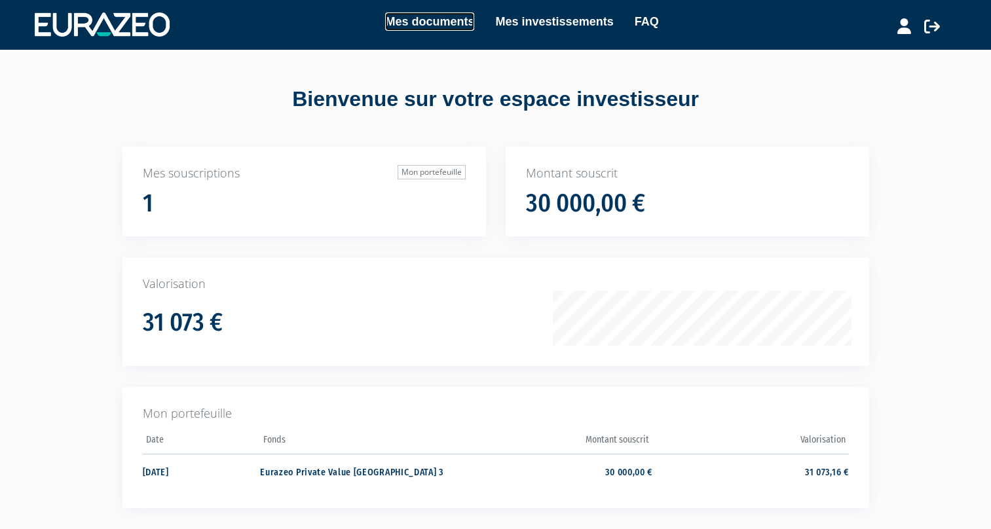
click at [453, 22] on link "Mes documents" at bounding box center [429, 21] width 89 height 18
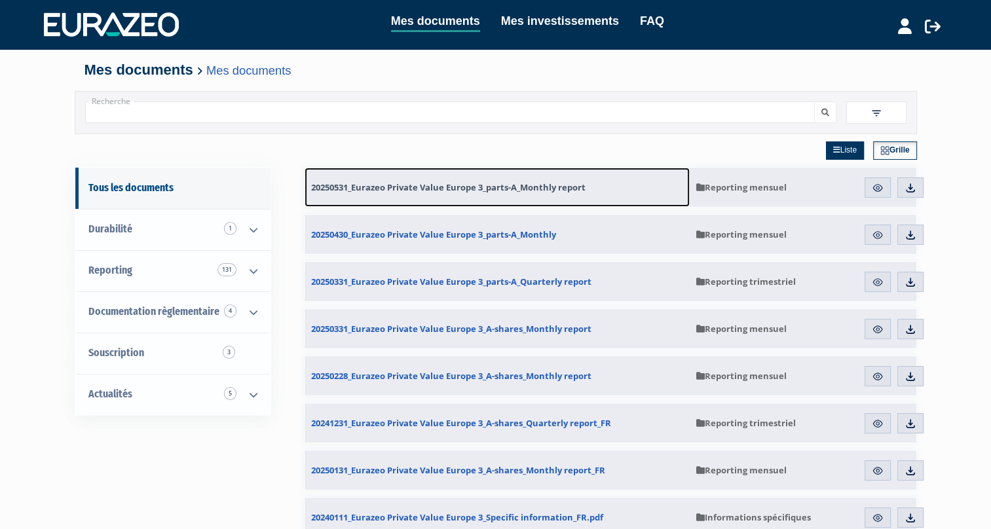
click at [526, 190] on span "20250531_Eurazeo Private Value Europe 3_parts-A_Monthly report" at bounding box center [448, 187] width 275 height 12
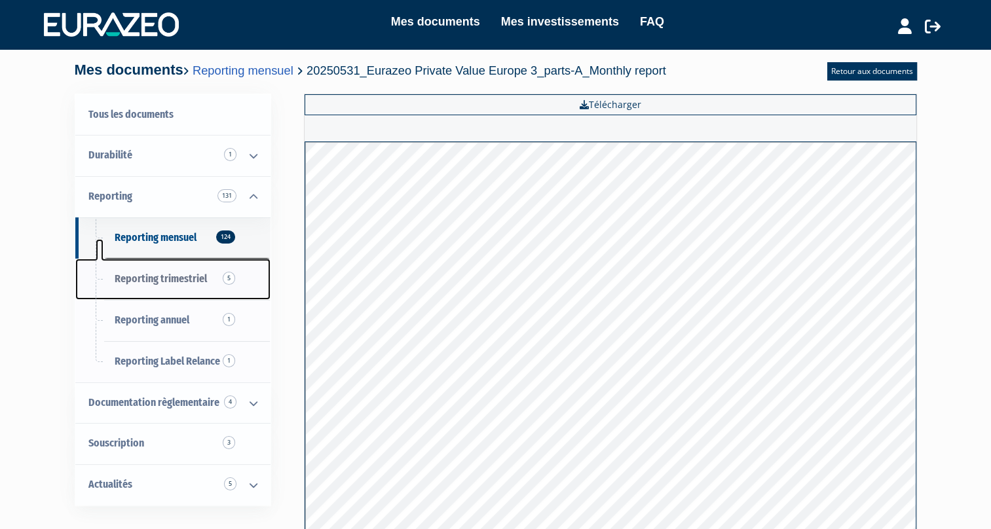
click at [173, 282] on span "Reporting trimestriel 5" at bounding box center [161, 279] width 92 height 12
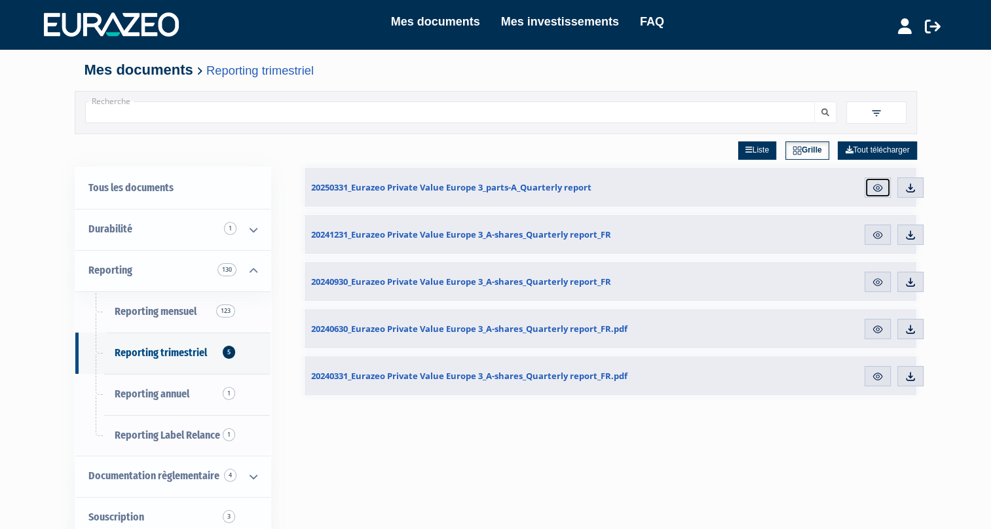
click at [882, 190] on img at bounding box center [878, 188] width 12 height 12
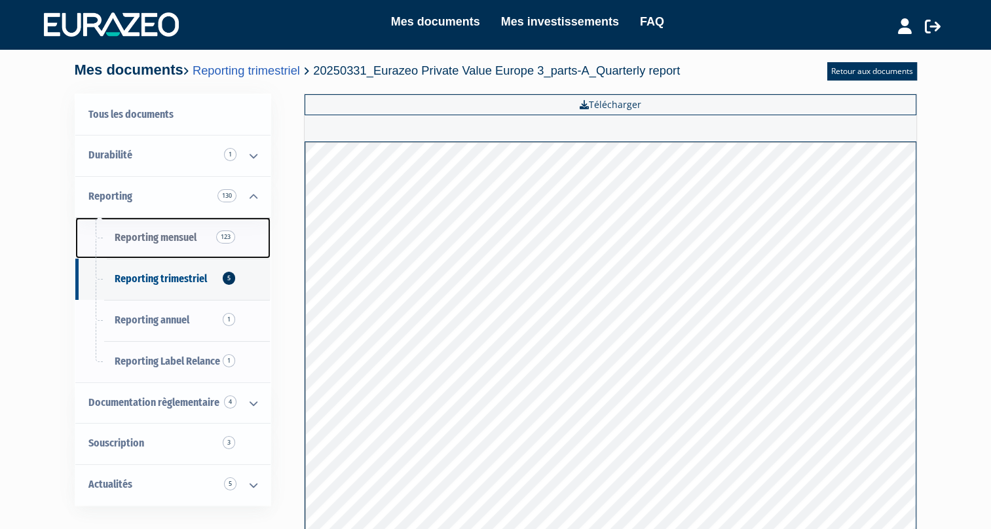
click at [177, 227] on link "Reporting mensuel 123" at bounding box center [172, 238] width 195 height 41
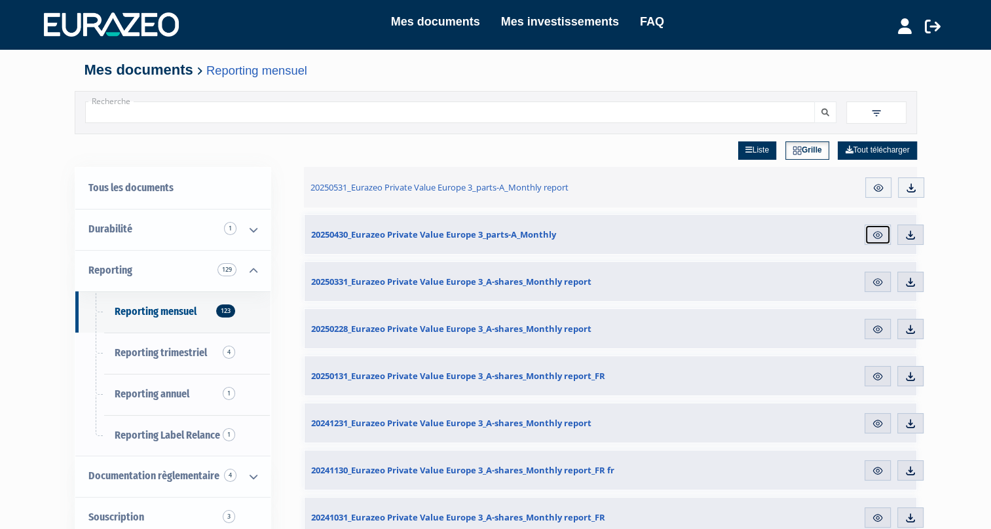
click at [875, 241] on link "Aperçu" at bounding box center [878, 235] width 26 height 21
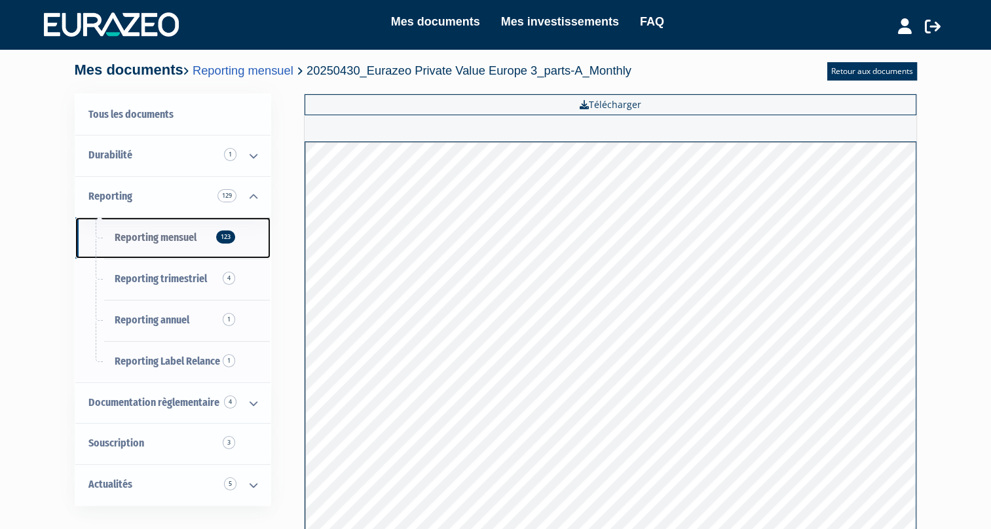
click at [176, 237] on span "Reporting mensuel 123" at bounding box center [156, 237] width 82 height 12
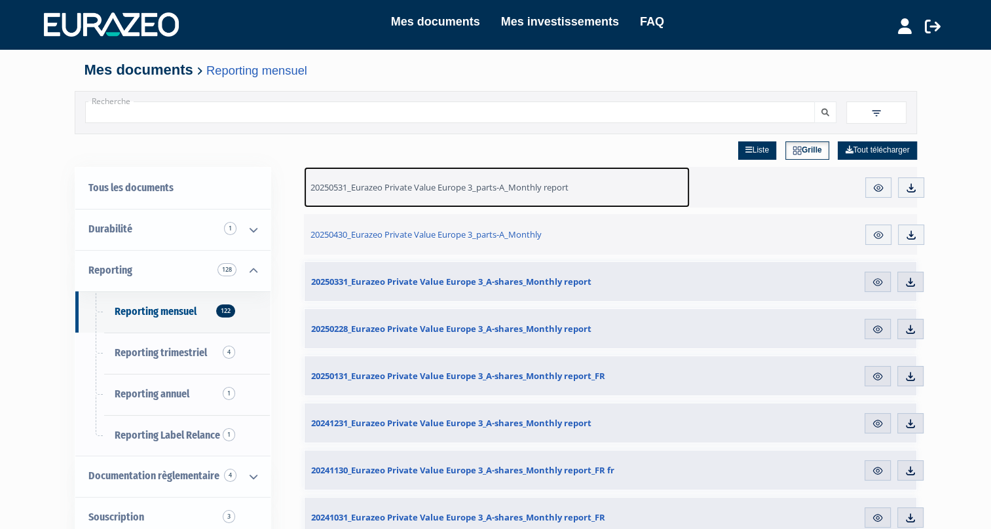
click at [382, 189] on span "20250531_Eurazeo Private Value Europe 3_parts-A_Monthly report" at bounding box center [440, 187] width 258 height 12
